Goal: Transaction & Acquisition: Obtain resource

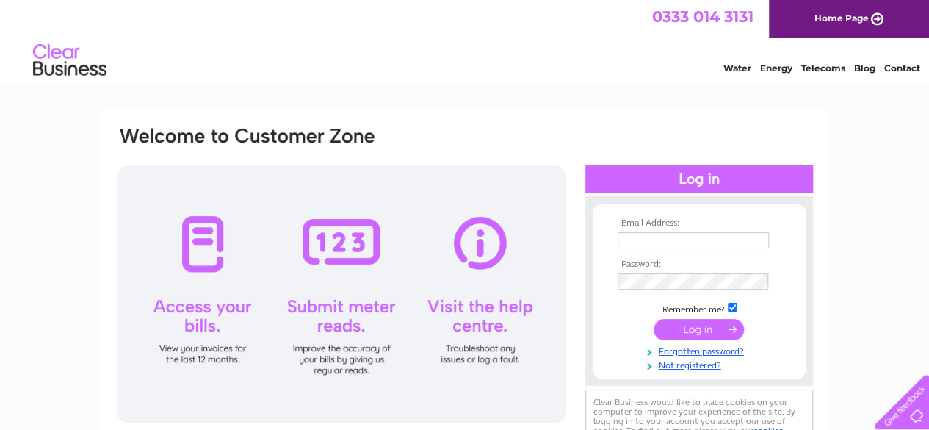
click at [735, 306] on input "checkbox" at bounding box center [733, 308] width 10 height 10
checkbox input "false"
click at [655, 242] on input "text" at bounding box center [694, 241] width 153 height 18
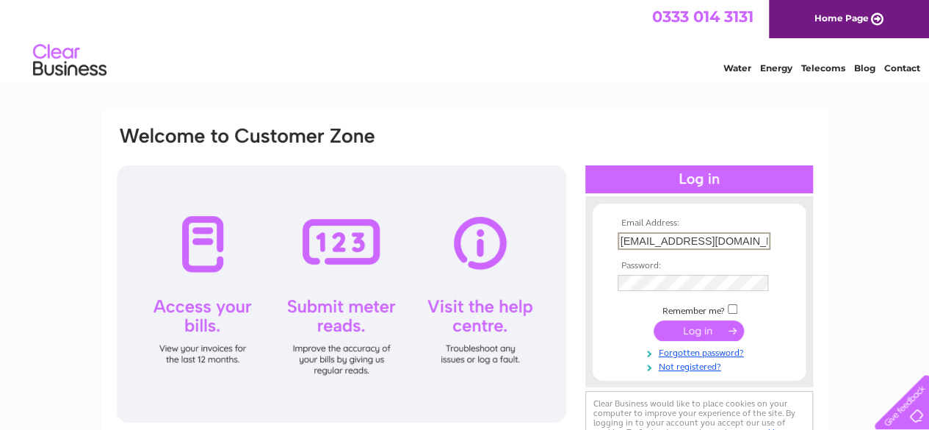
type input "annja61@outlook.com"
click at [699, 329] on input "submit" at bounding box center [699, 331] width 90 height 21
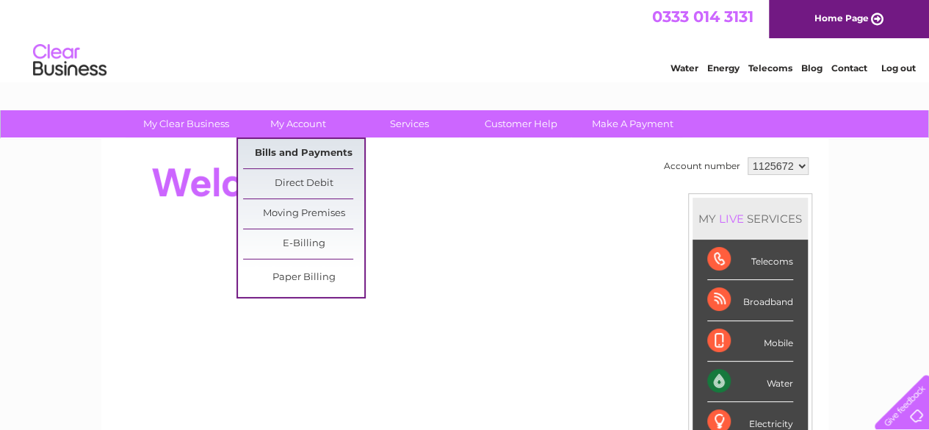
click at [314, 154] on link "Bills and Payments" at bounding box center [303, 153] width 121 height 29
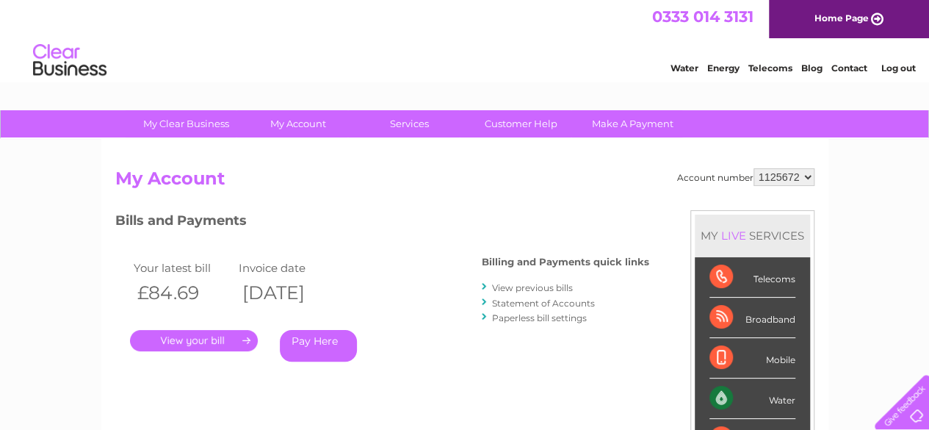
click at [516, 286] on link "View previous bills" at bounding box center [532, 287] width 81 height 11
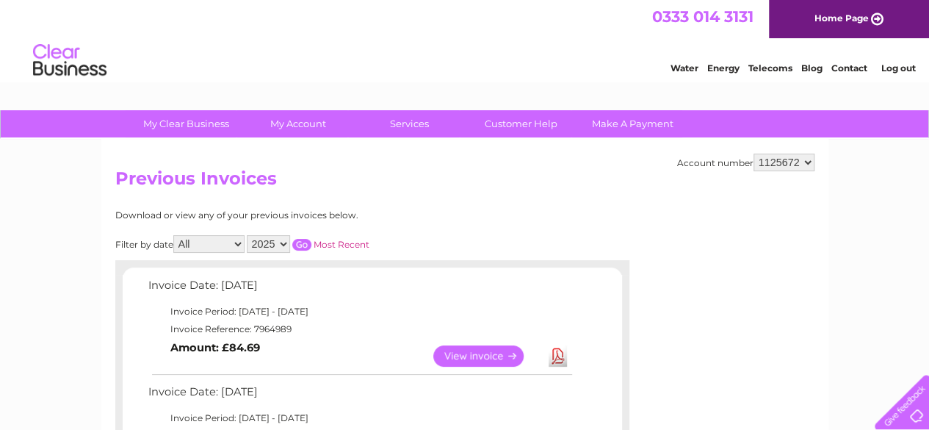
click at [481, 355] on link "View" at bounding box center [487, 355] width 108 height 21
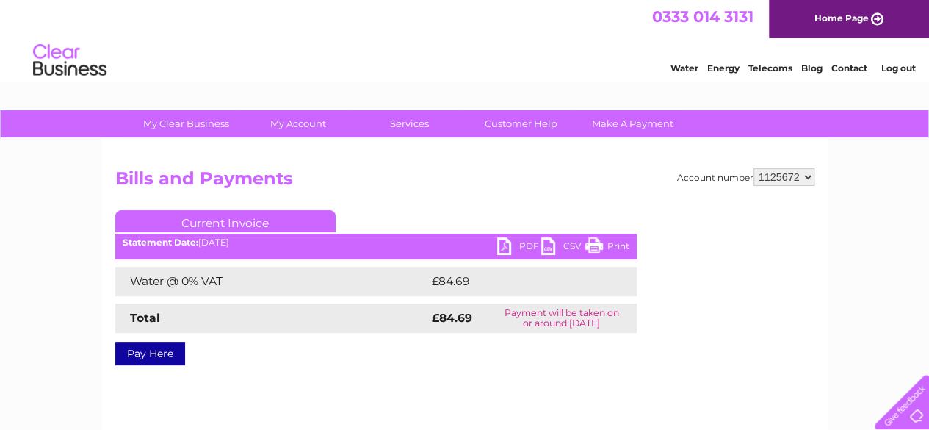
click at [515, 245] on link "PDF" at bounding box center [519, 247] width 44 height 21
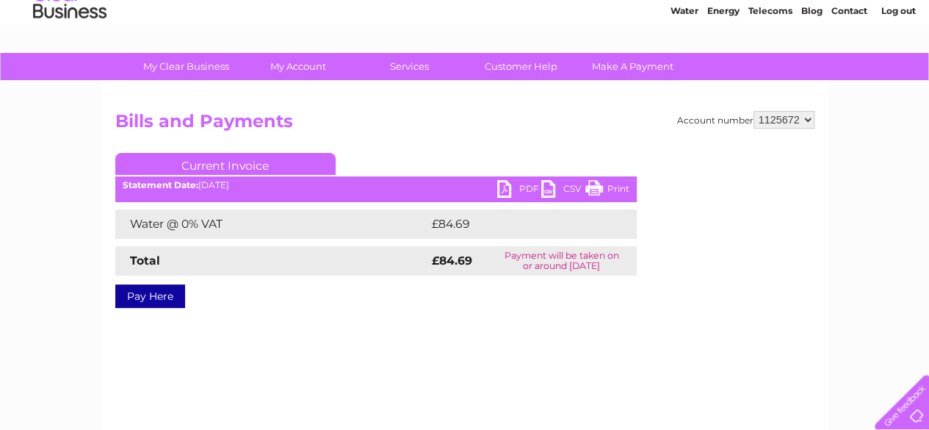
scroll to position [53, 0]
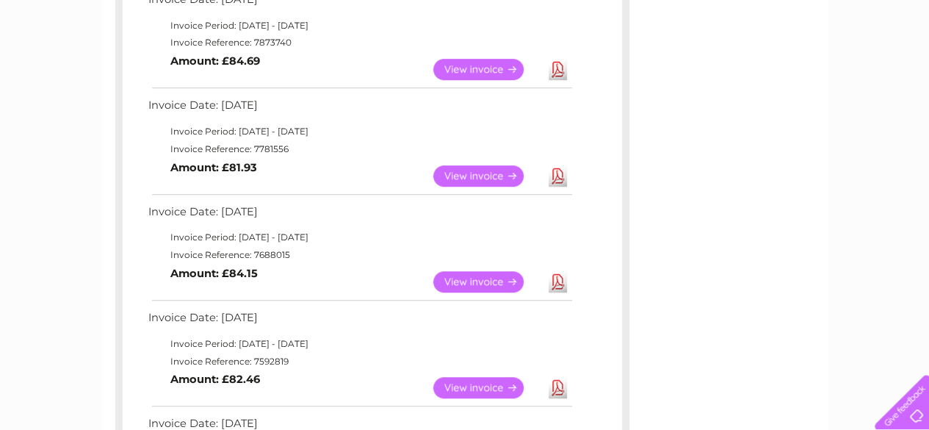
scroll to position [400, 0]
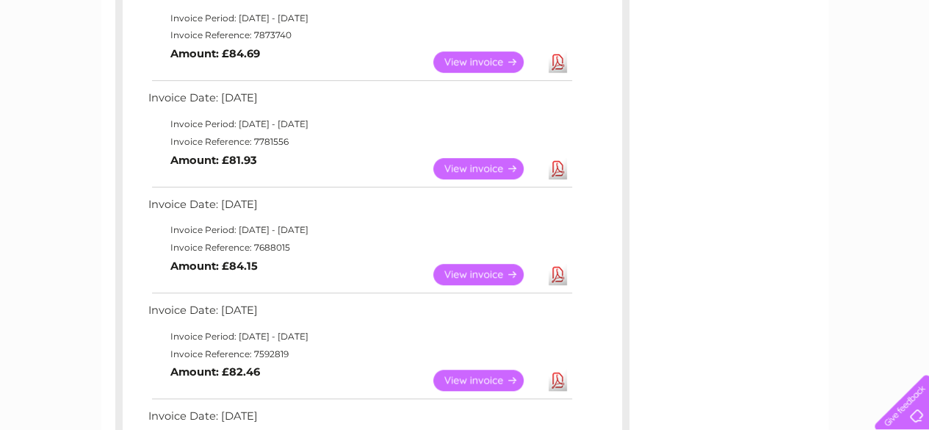
click at [494, 274] on link "View" at bounding box center [487, 274] width 108 height 21
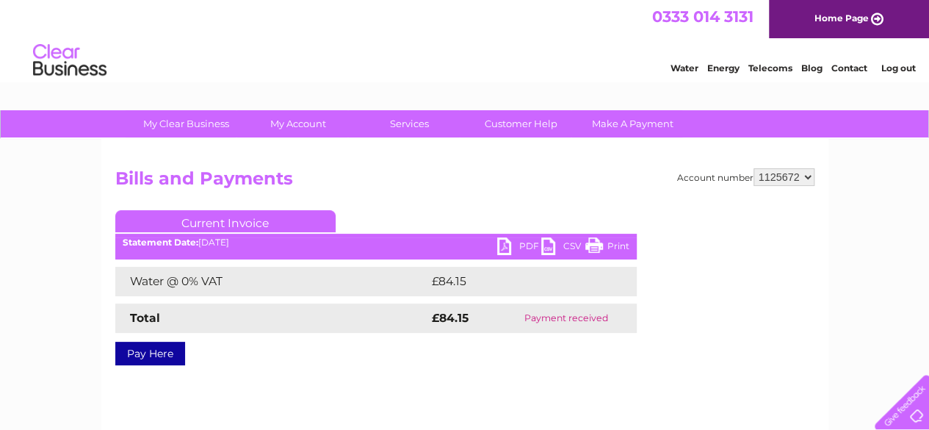
click at [522, 250] on link "PDF" at bounding box center [519, 247] width 44 height 21
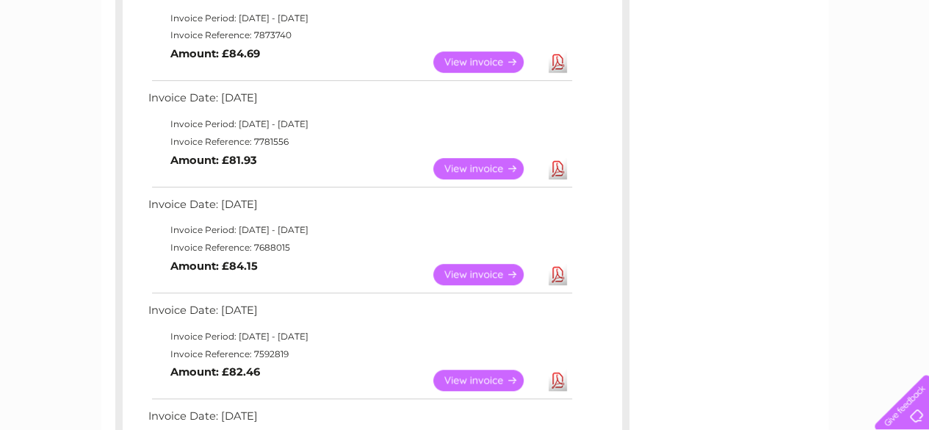
click at [473, 383] on link "View" at bounding box center [487, 379] width 108 height 21
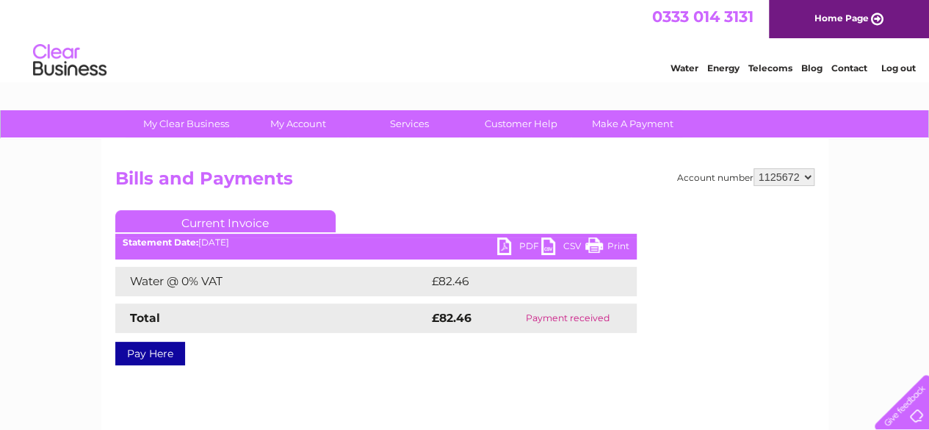
click at [508, 242] on link "PDF" at bounding box center [519, 247] width 44 height 21
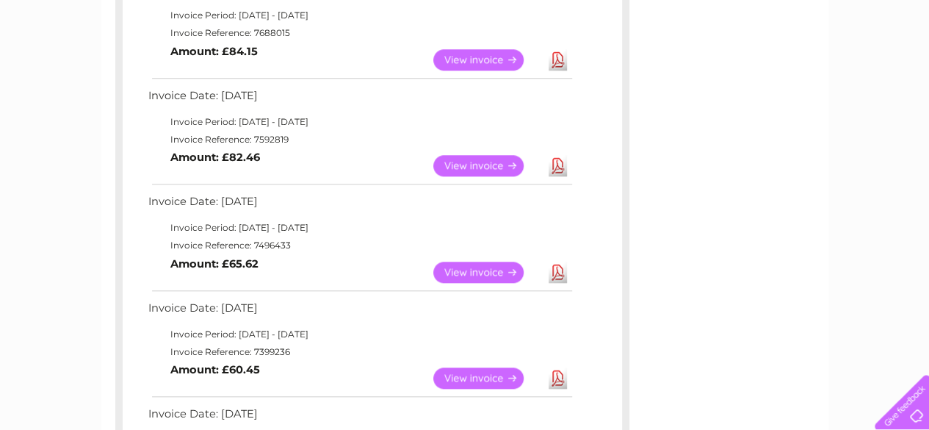
scroll to position [630, 0]
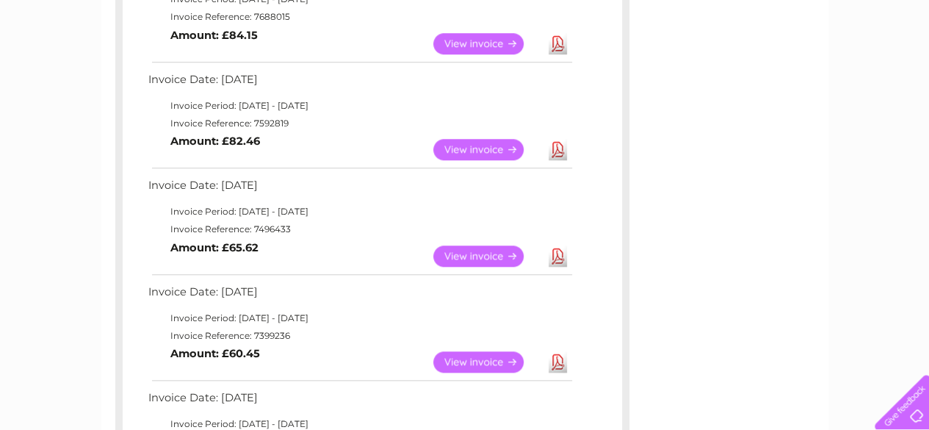
click at [467, 369] on link "View" at bounding box center [487, 361] width 108 height 21
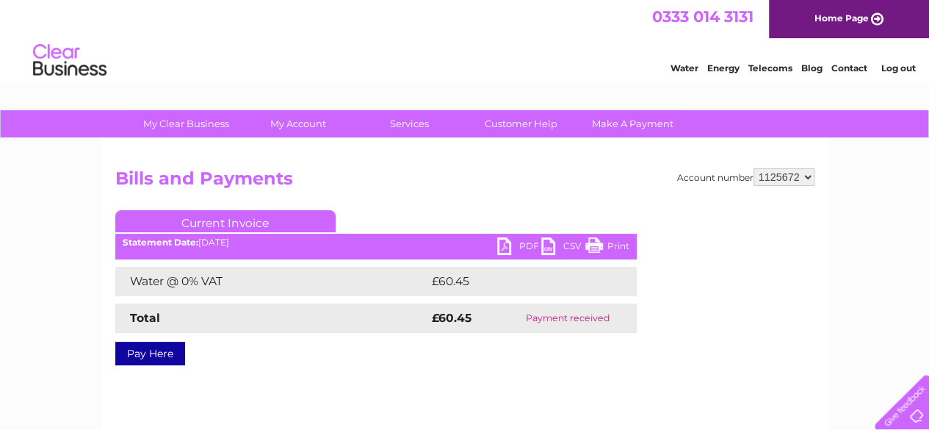
click at [517, 248] on link "PDF" at bounding box center [519, 247] width 44 height 21
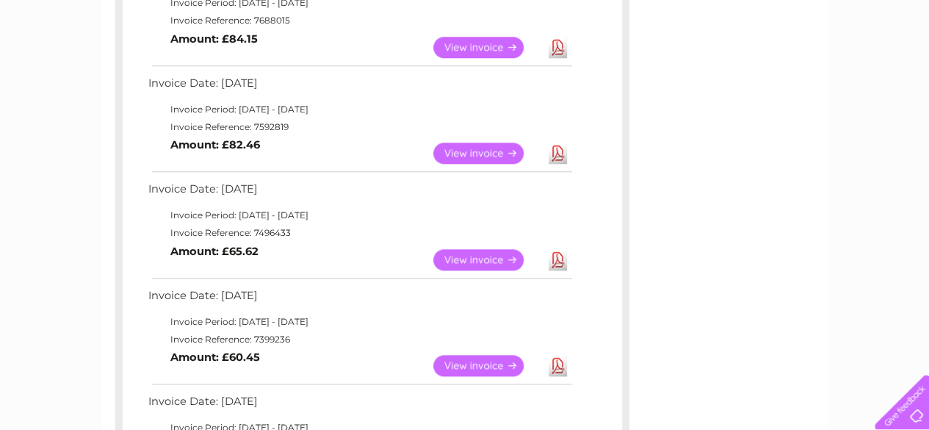
click at [472, 256] on link "View" at bounding box center [487, 259] width 108 height 21
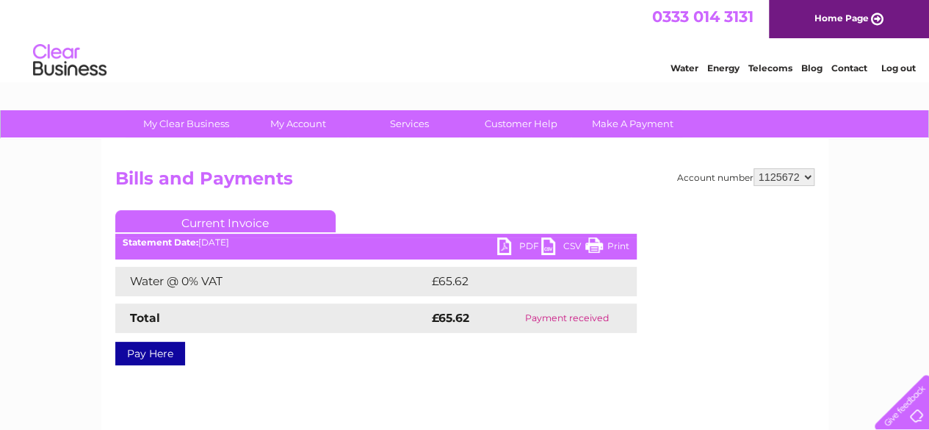
click at [519, 243] on link "PDF" at bounding box center [519, 247] width 44 height 21
click at [909, 68] on link "Log out" at bounding box center [898, 67] width 35 height 11
